Goal: Check status: Check status

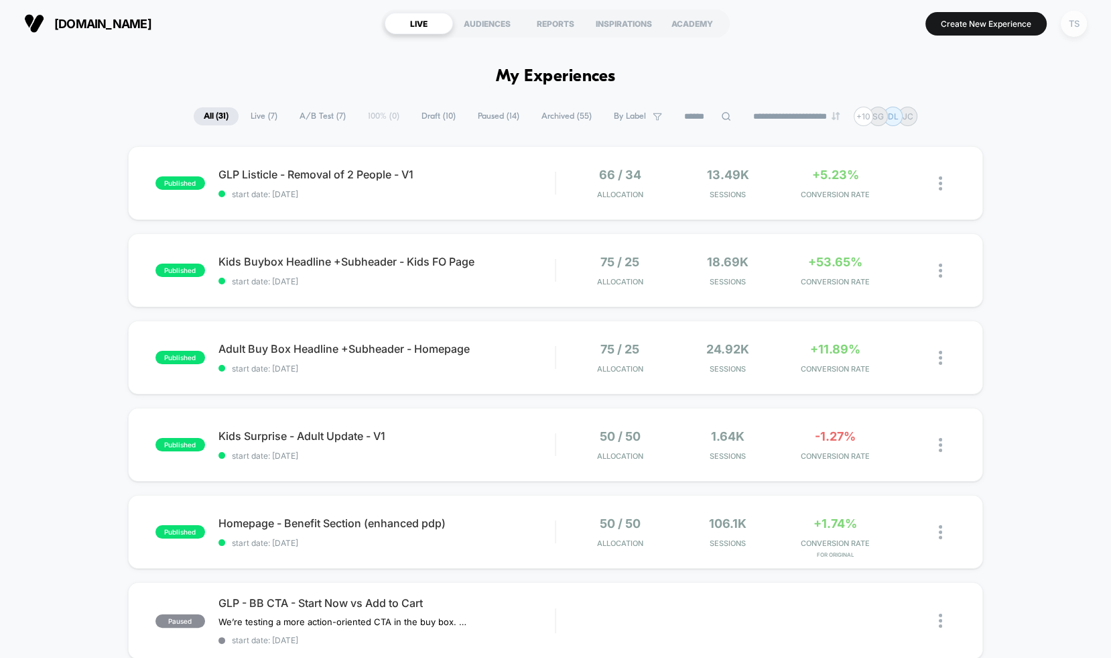
click at [1075, 21] on div "TS" at bounding box center [1074, 24] width 26 height 26
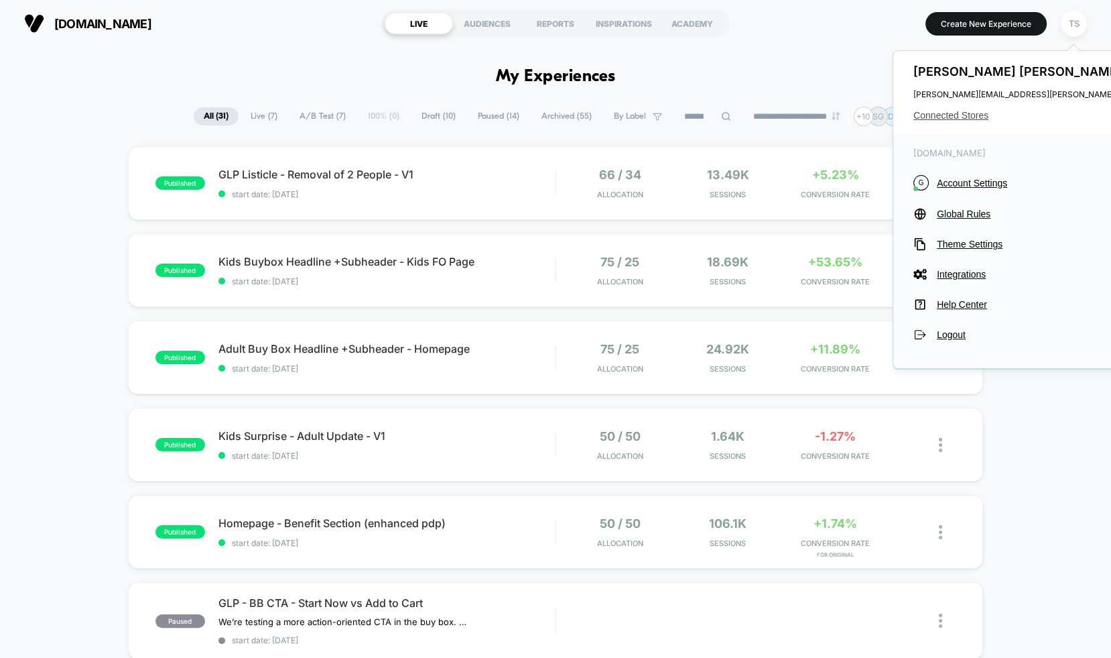
click at [947, 115] on span "Connected Stores" at bounding box center [1047, 115] width 266 height 11
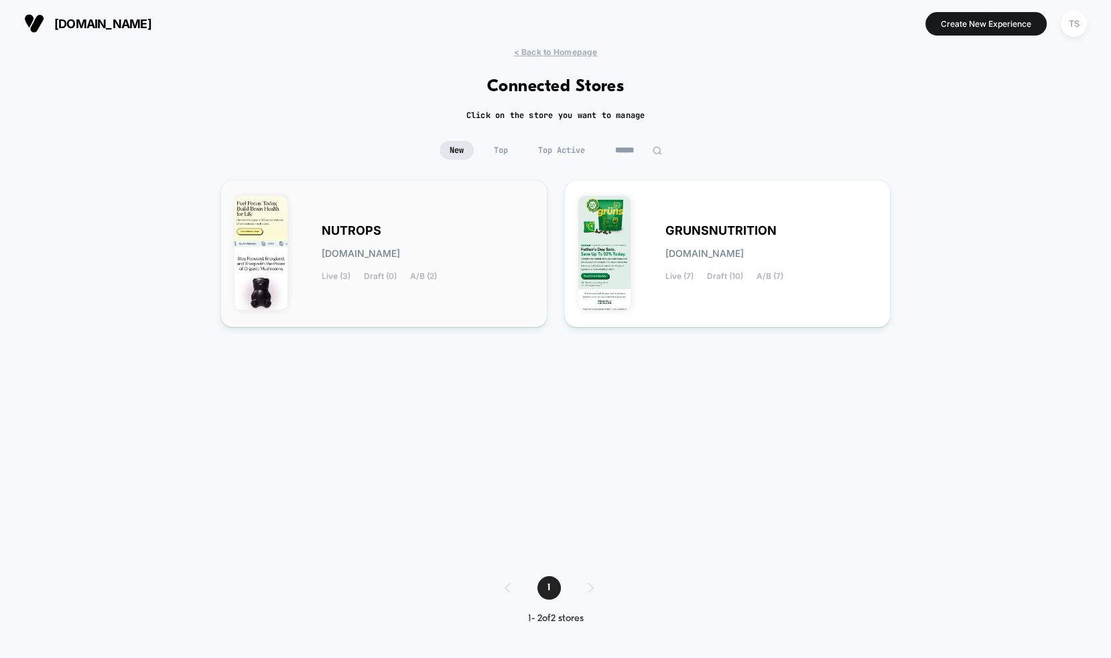
click at [468, 210] on div "NUTROPS [DOMAIN_NAME] Live (3) Draft (0) A/B (2)" at bounding box center [384, 253] width 299 height 119
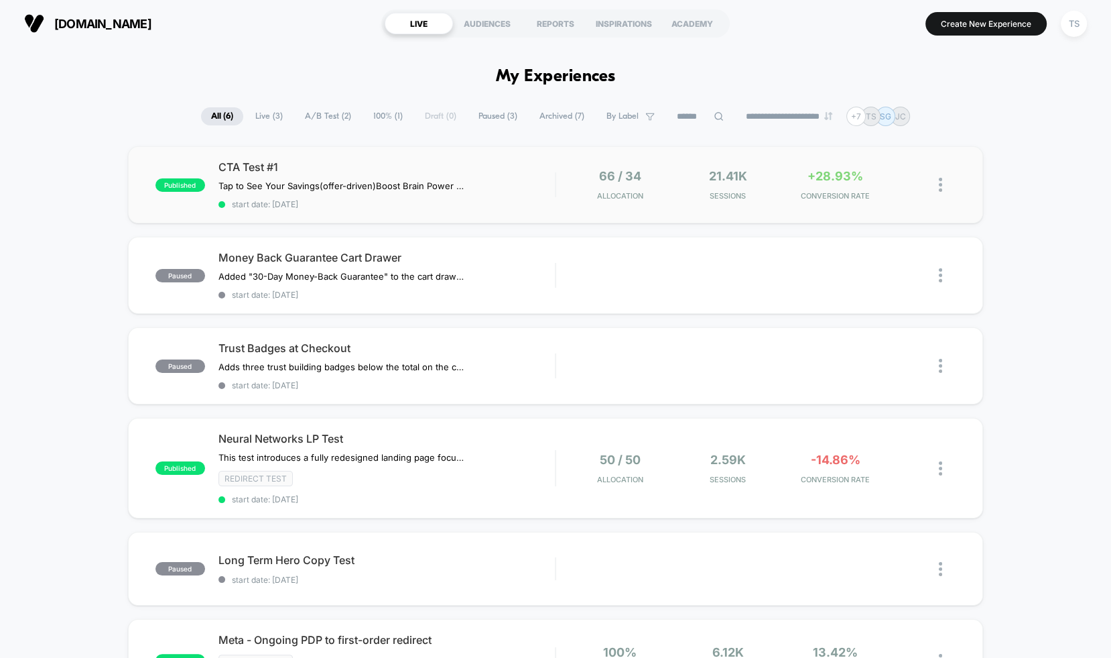
click at [448, 158] on div "published CTA Test #1 Tap to See Your Savings (offer-driven) Boost Brain Power …" at bounding box center [556, 184] width 856 height 77
